Goal: Transaction & Acquisition: Purchase product/service

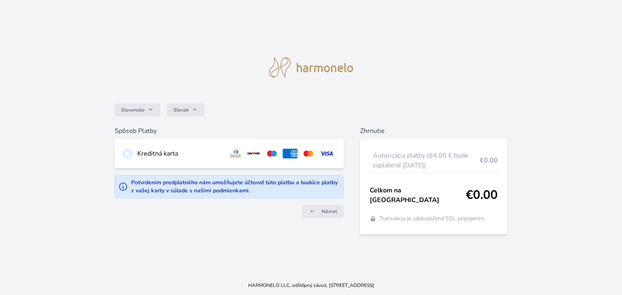
click at [127, 156] on input "radio" at bounding box center [127, 154] width 6 height 6
radio input "true"
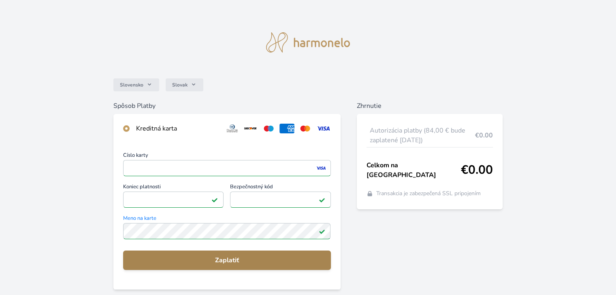
click at [226, 257] on span "Zaplatiť" at bounding box center [227, 261] width 194 height 10
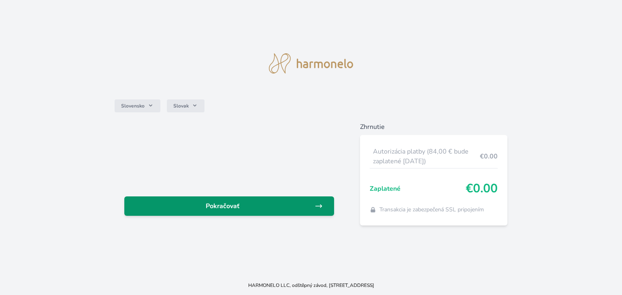
click at [221, 203] on span "Pokračovať" at bounding box center [223, 207] width 184 height 10
